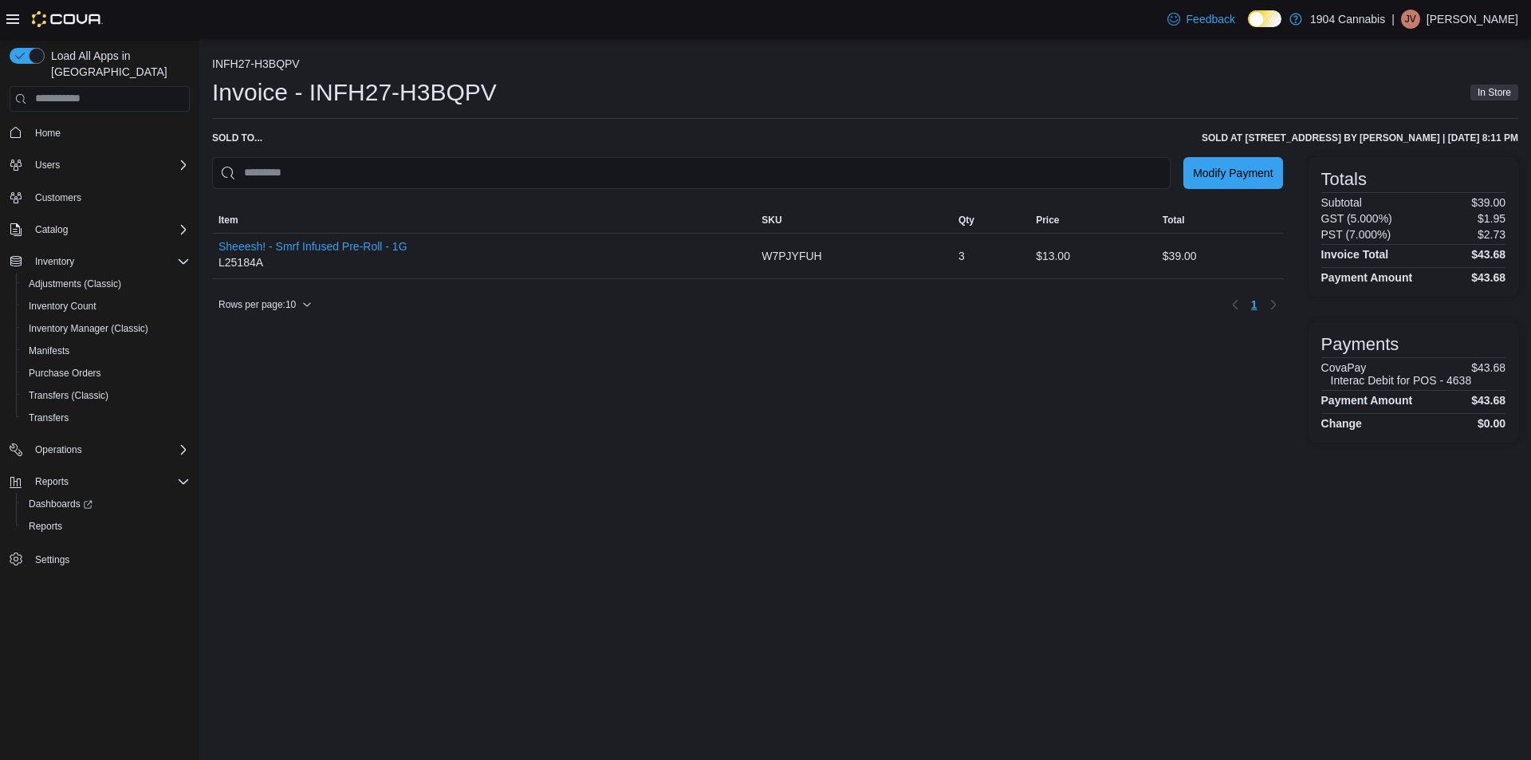
click at [896, 431] on div "Modify Payment Sorting MemoryTable from EuiInMemoryTable; Page 1 of 1. Item SKU…" at bounding box center [747, 299] width 1071 height 285
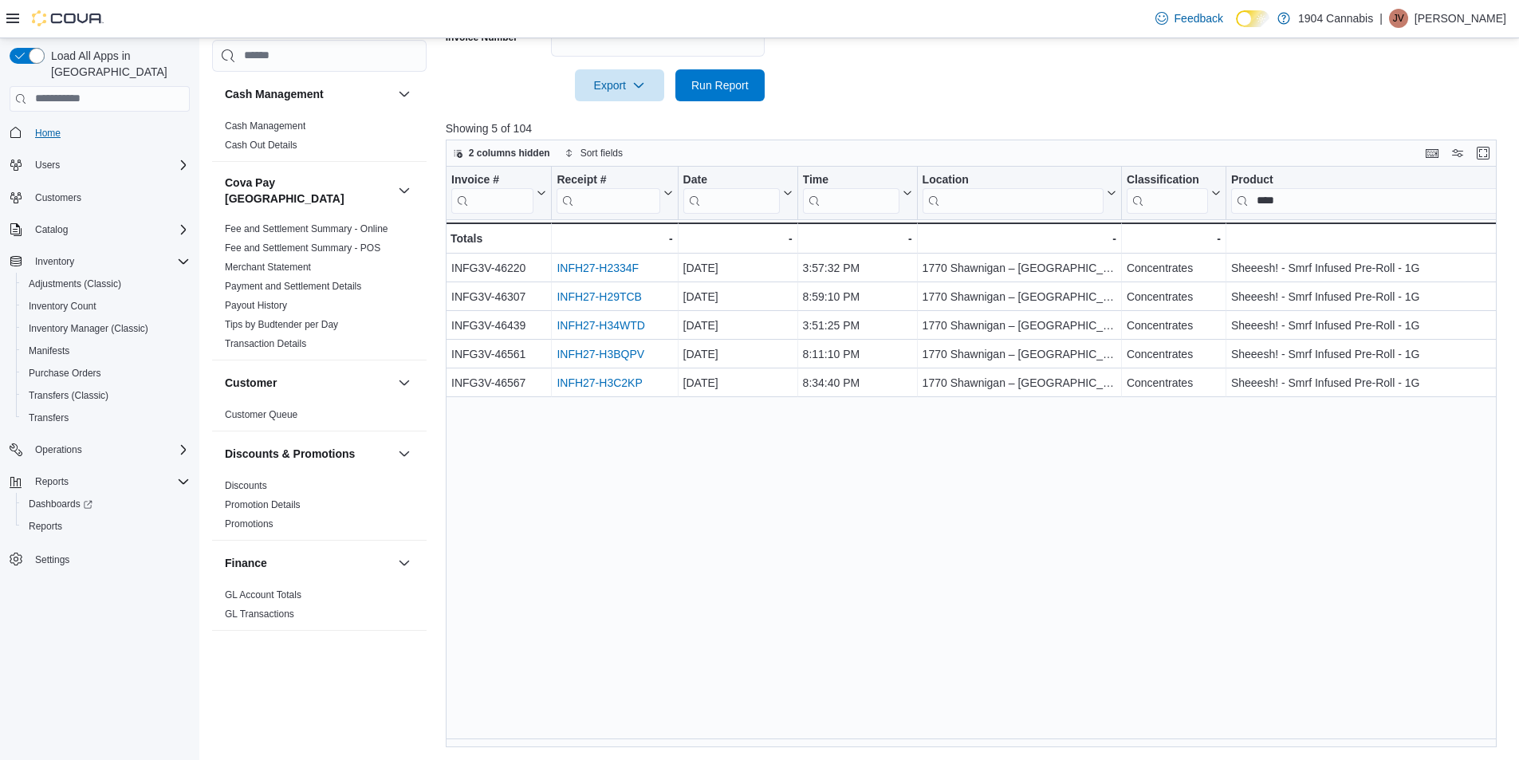
scroll to position [957, 0]
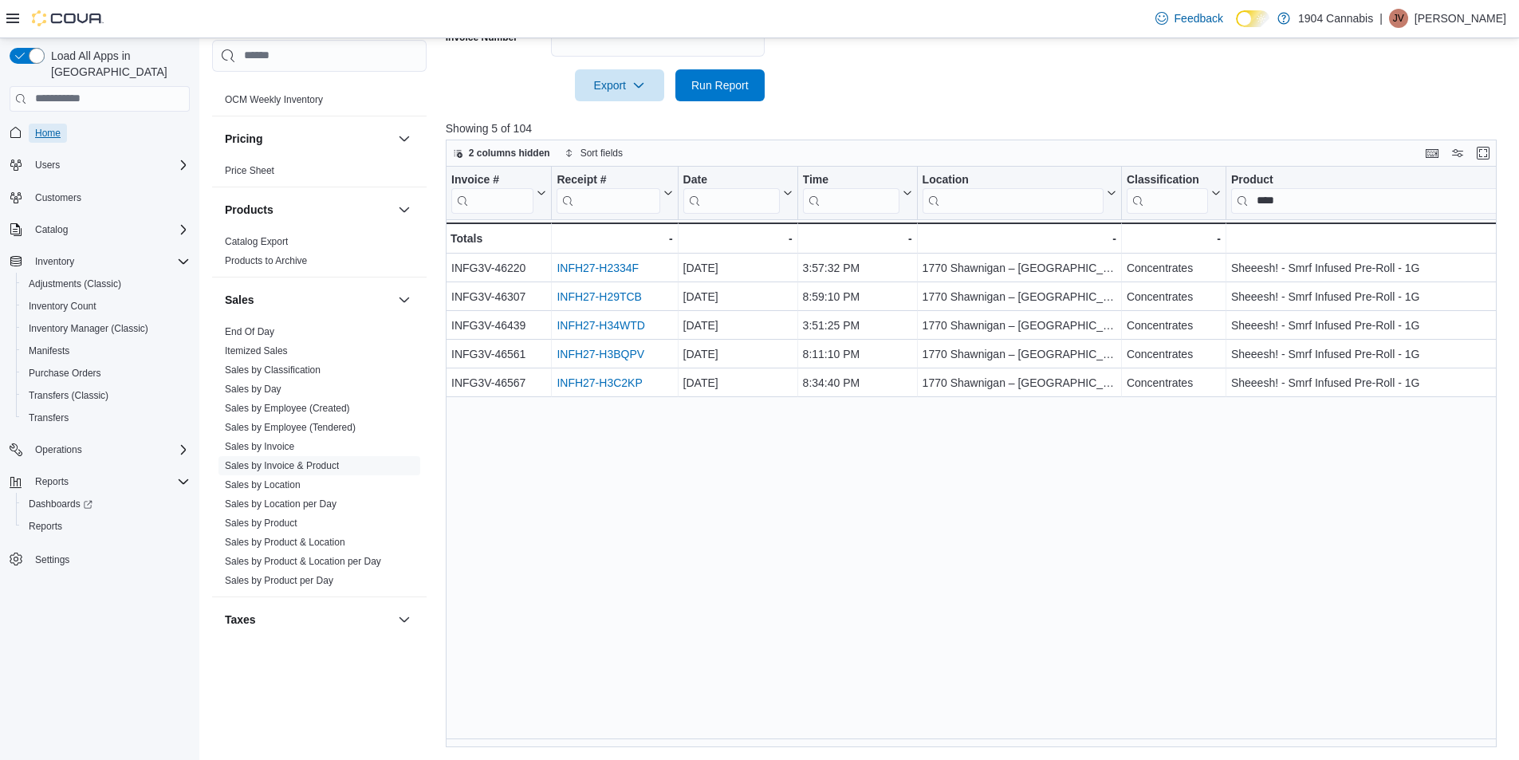
click at [51, 124] on span "Home" at bounding box center [48, 133] width 26 height 19
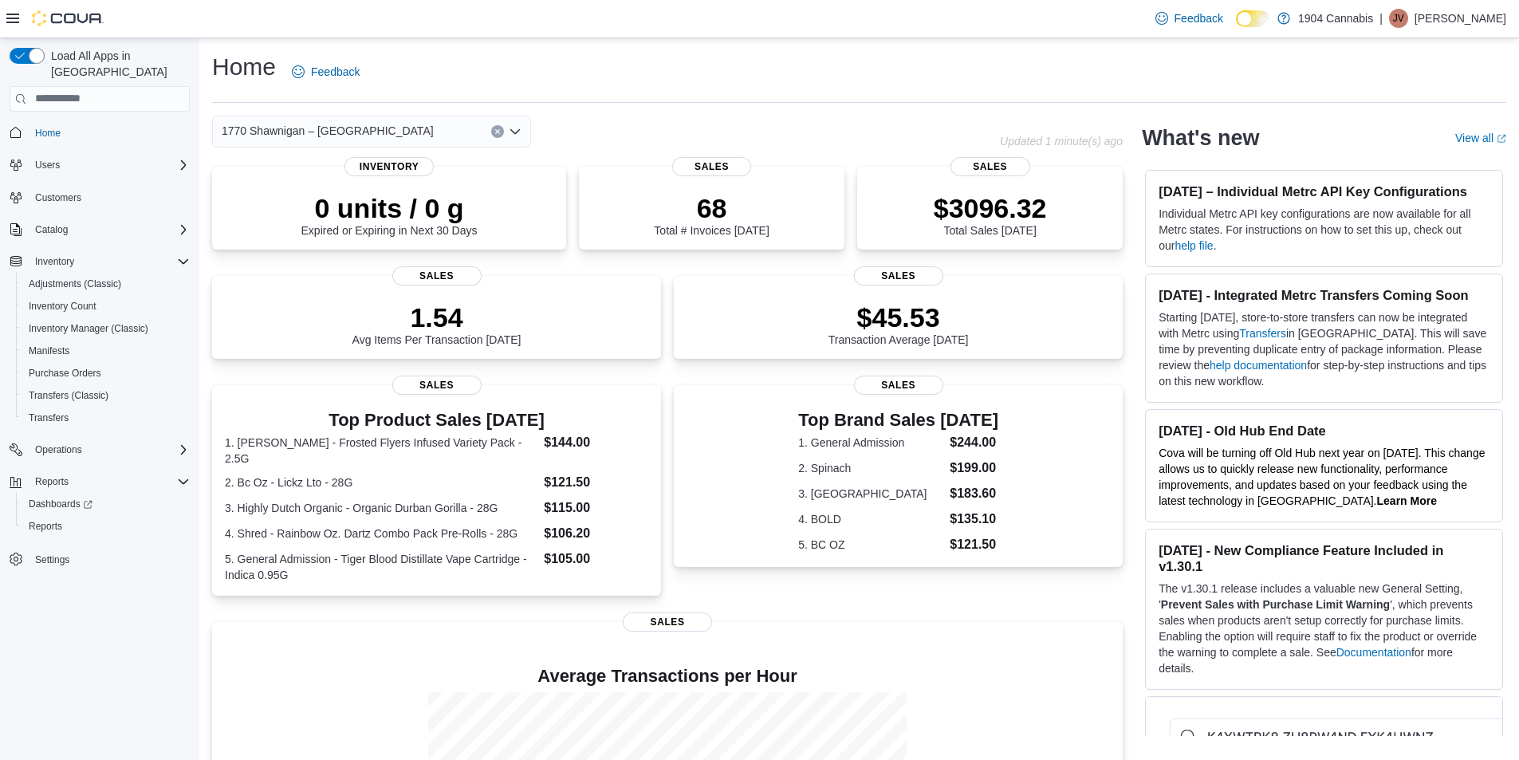
click at [392, 134] on div "1770 Shawnigan – Mill Bay Road" at bounding box center [371, 132] width 319 height 32
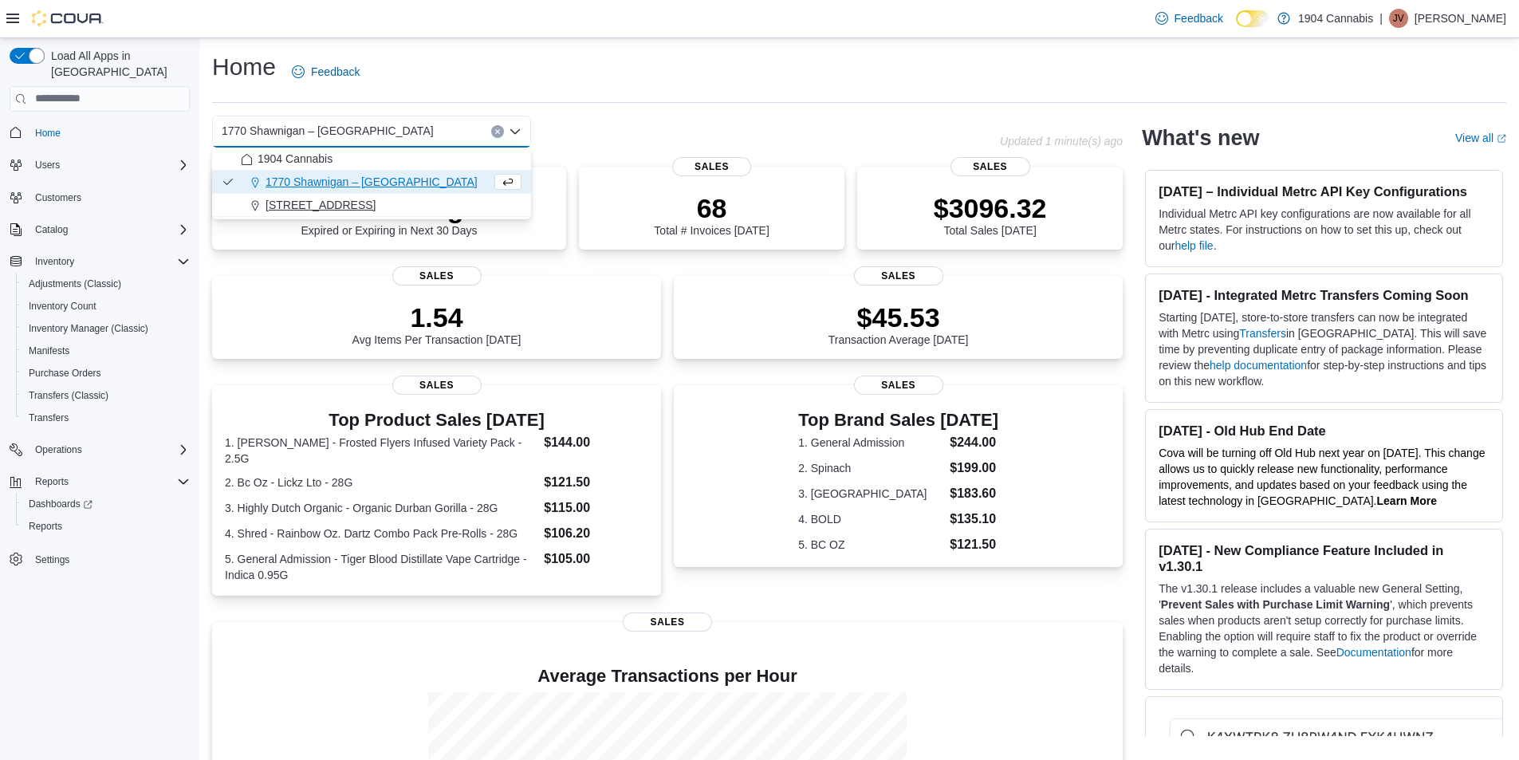
click at [318, 207] on span "720 First Ave" at bounding box center [321, 205] width 110 height 16
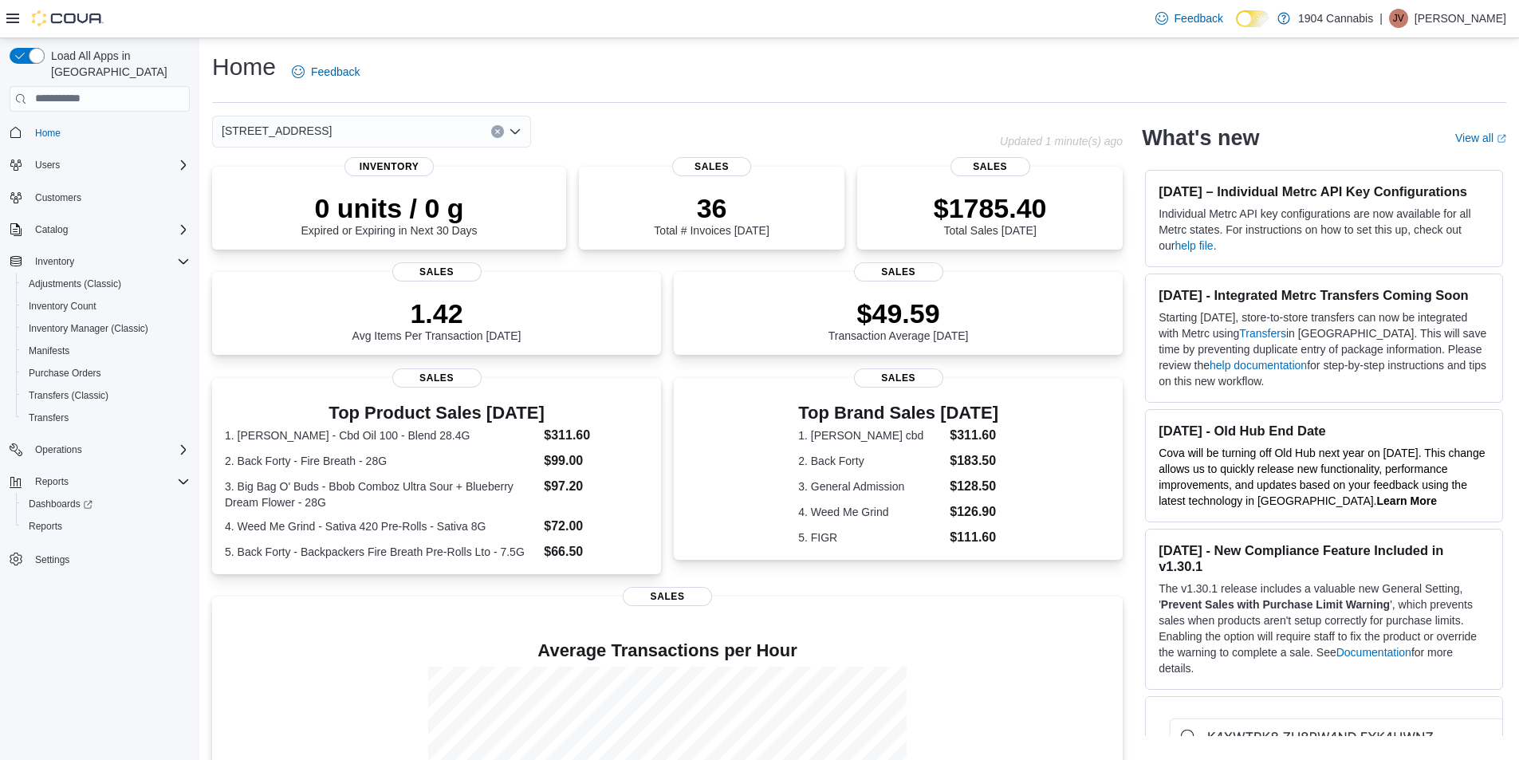
click at [318, 127] on div "720 First Ave Combo box. Selected. 720 First Ave. Press Backspace to delete 720…" at bounding box center [371, 132] width 319 height 32
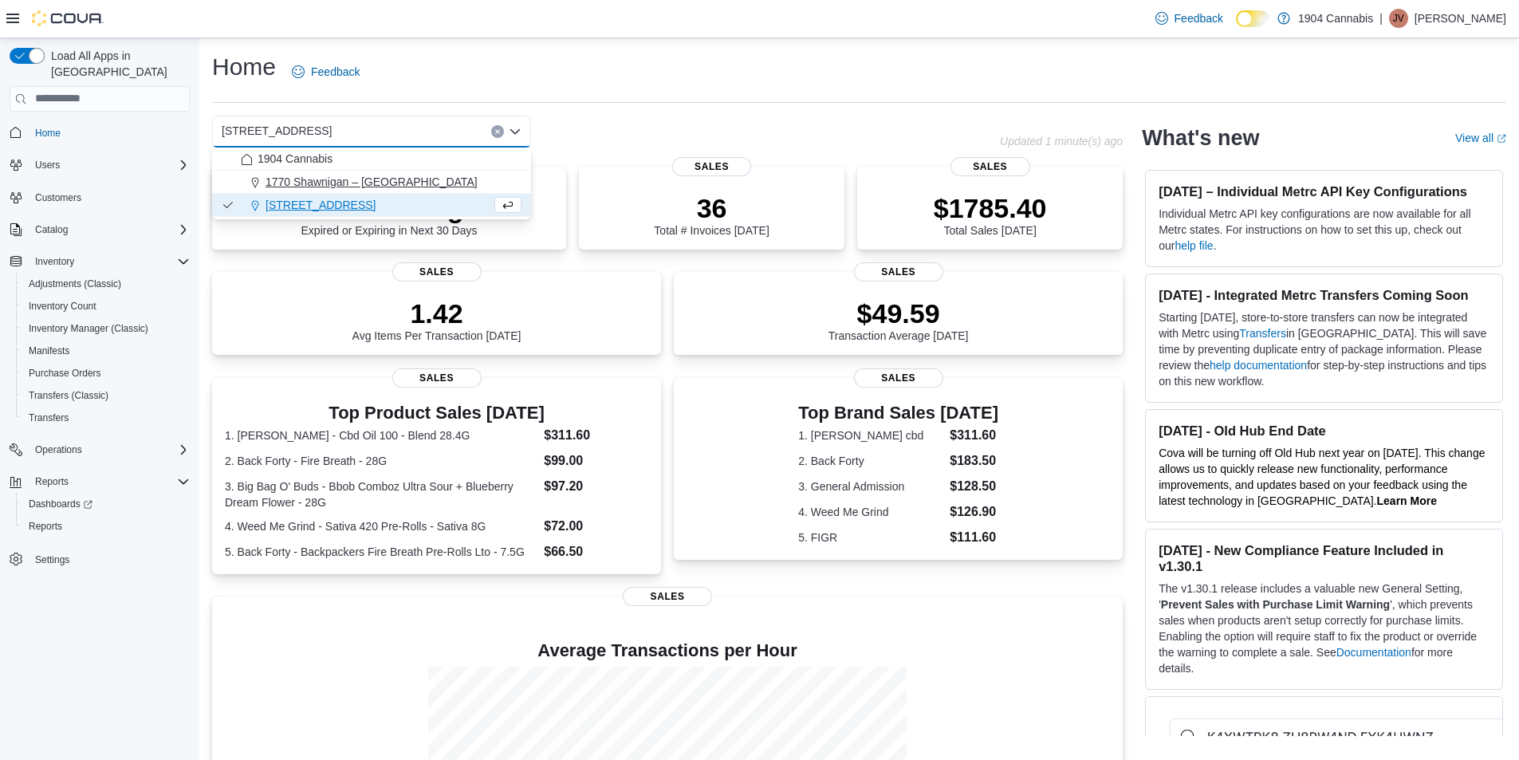
click at [313, 179] on span "1770 Shawnigan – Mill Bay Road" at bounding box center [372, 182] width 212 height 16
